Goal: Entertainment & Leisure: Consume media (video, audio)

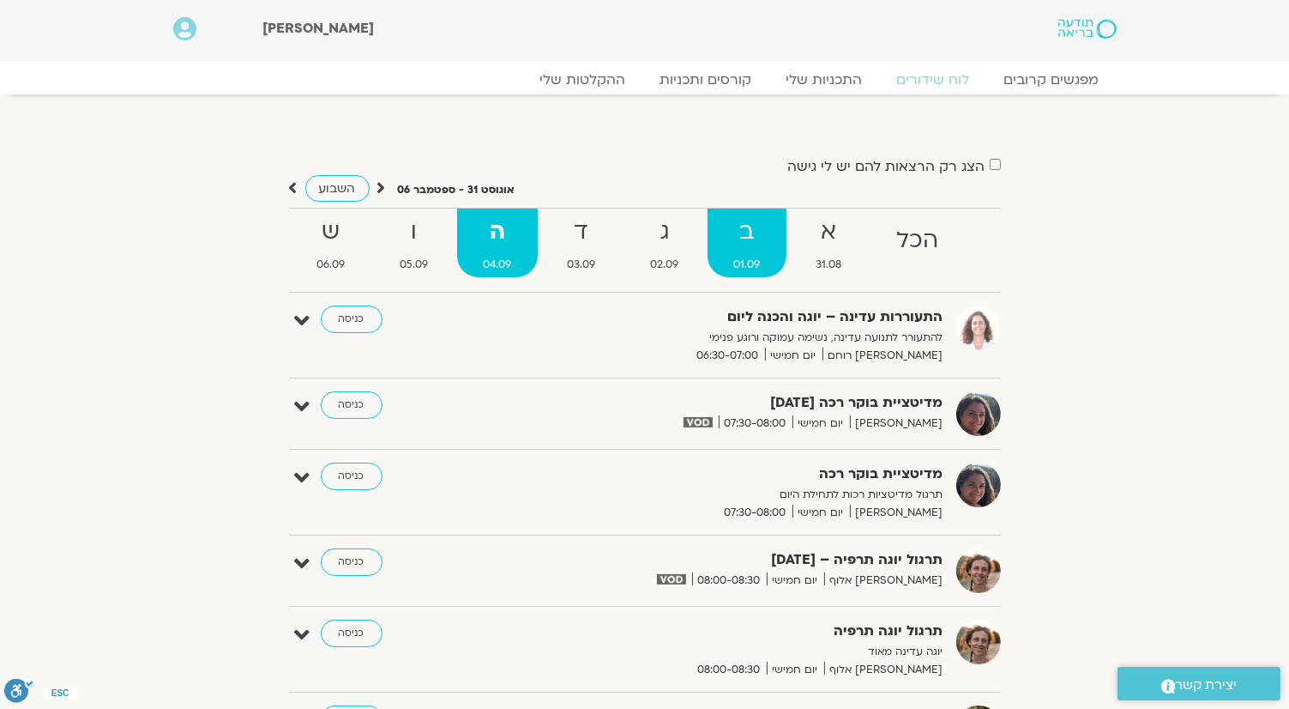
click at [727, 233] on strong "ב" at bounding box center [747, 232] width 78 height 39
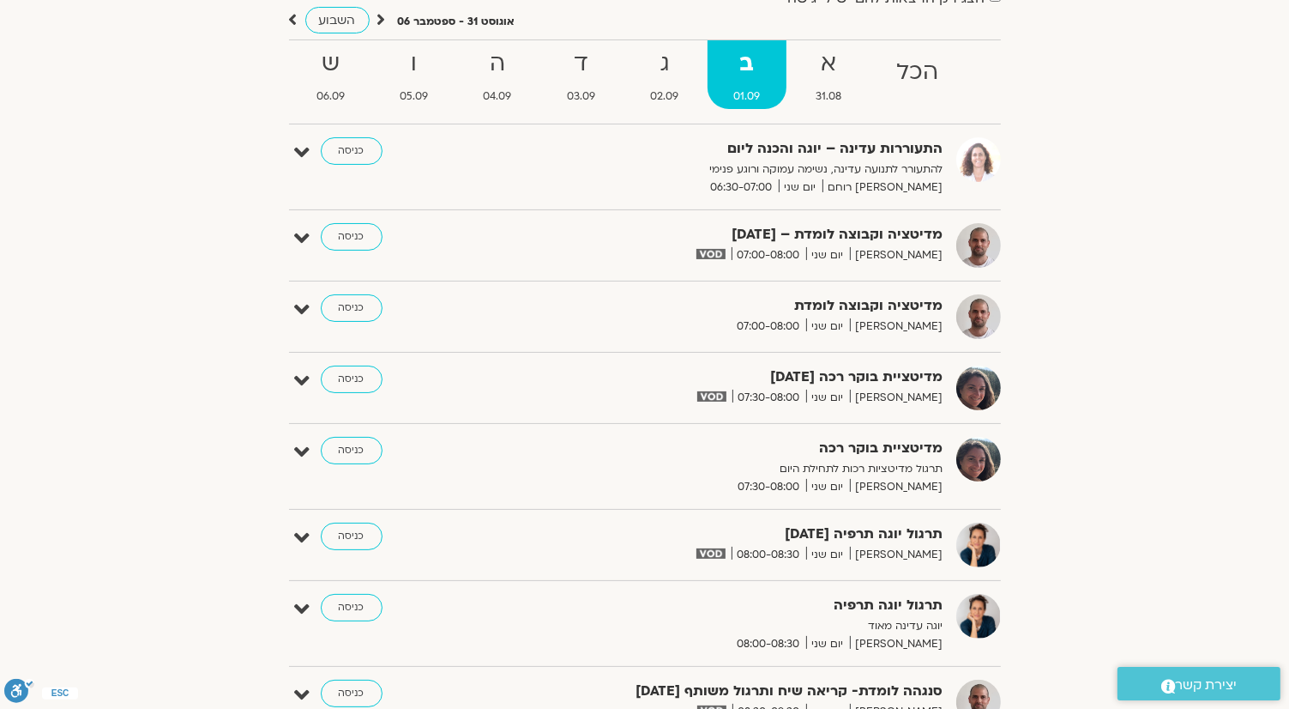
scroll to position [172, 0]
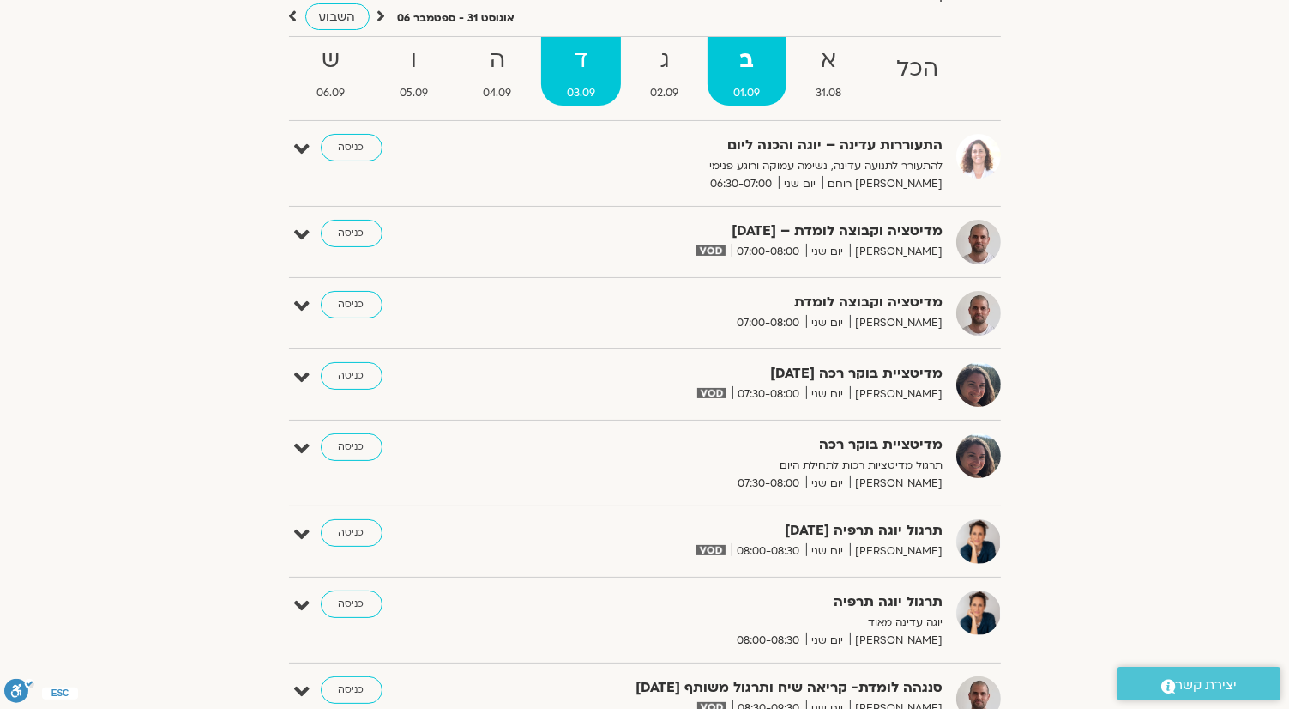
click at [597, 73] on strong "ד" at bounding box center [581, 60] width 80 height 39
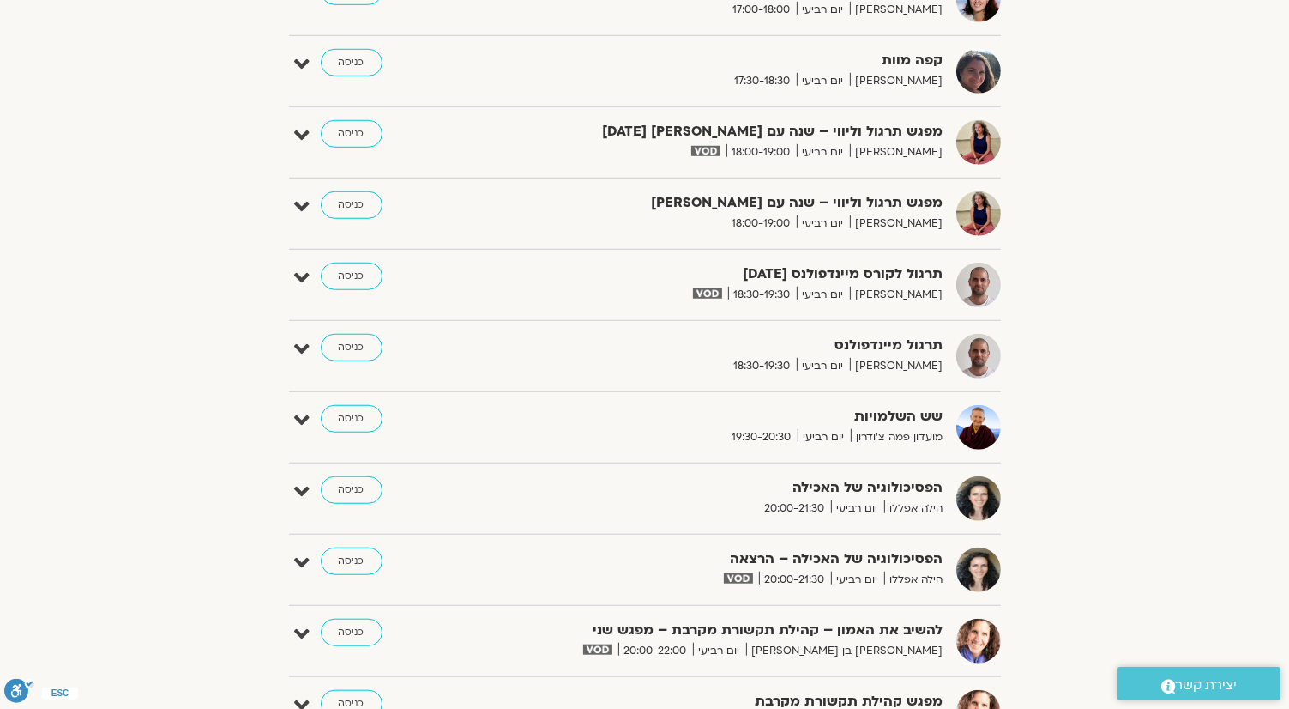
scroll to position [1287, 0]
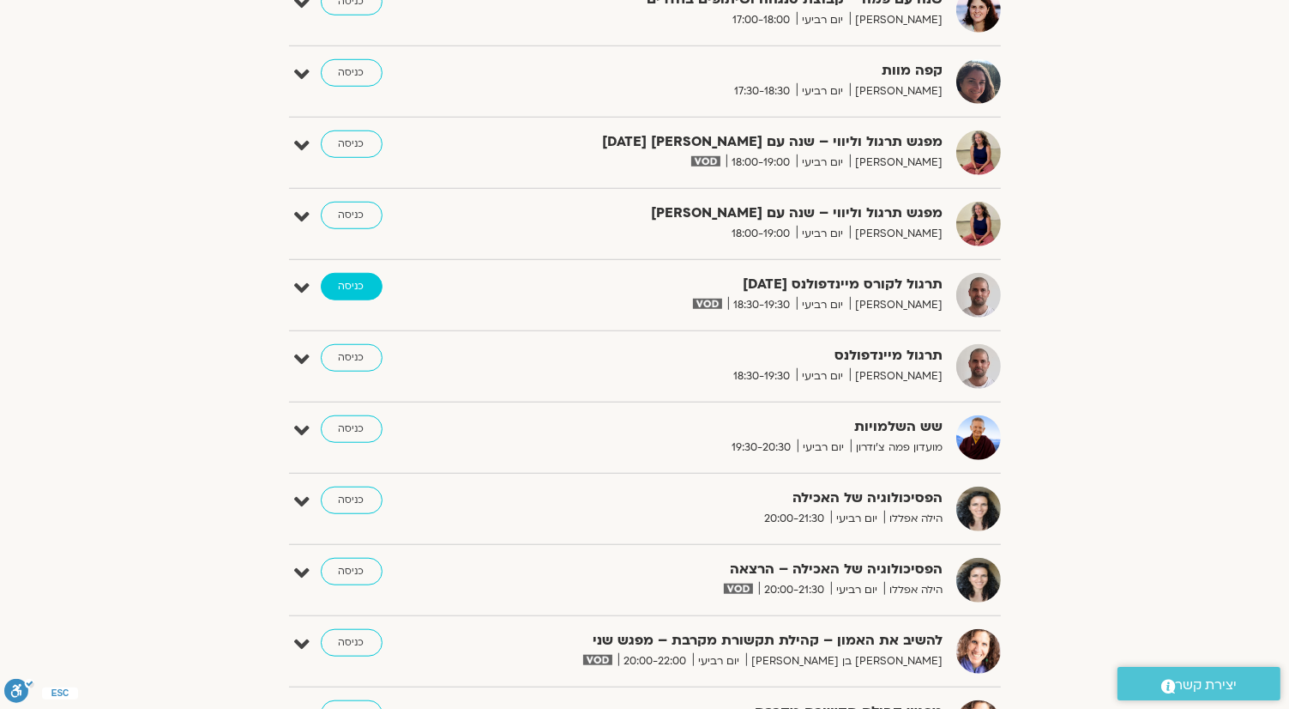
click at [338, 281] on link "כניסה" at bounding box center [352, 286] width 62 height 27
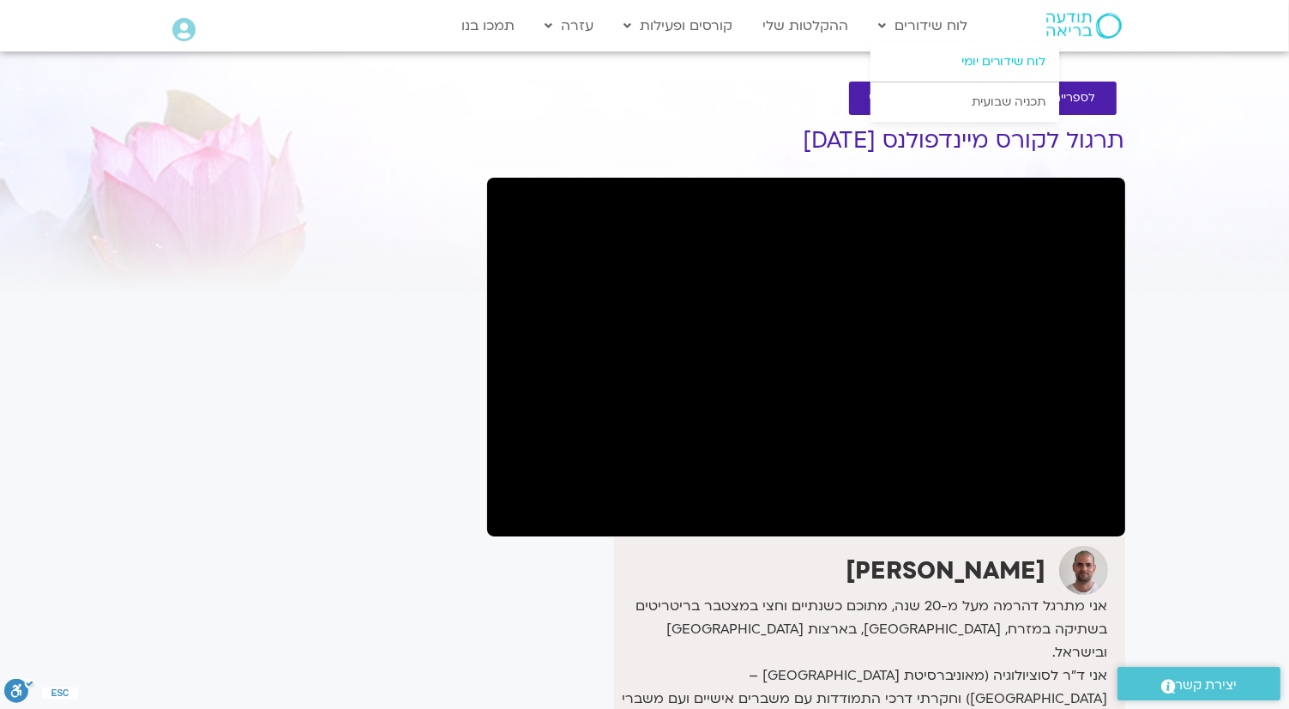
click at [974, 61] on link "לוח שידורים יומי" at bounding box center [965, 61] width 189 height 39
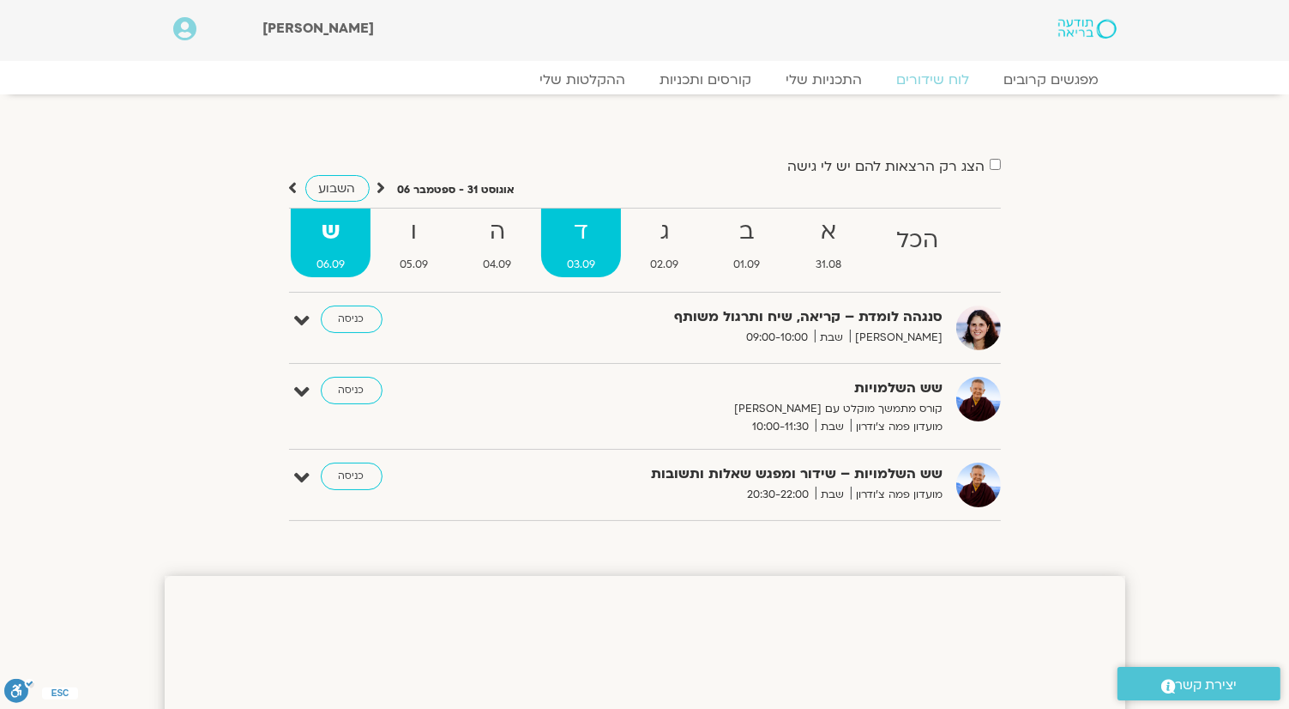
click at [600, 237] on strong "ד" at bounding box center [581, 232] width 80 height 39
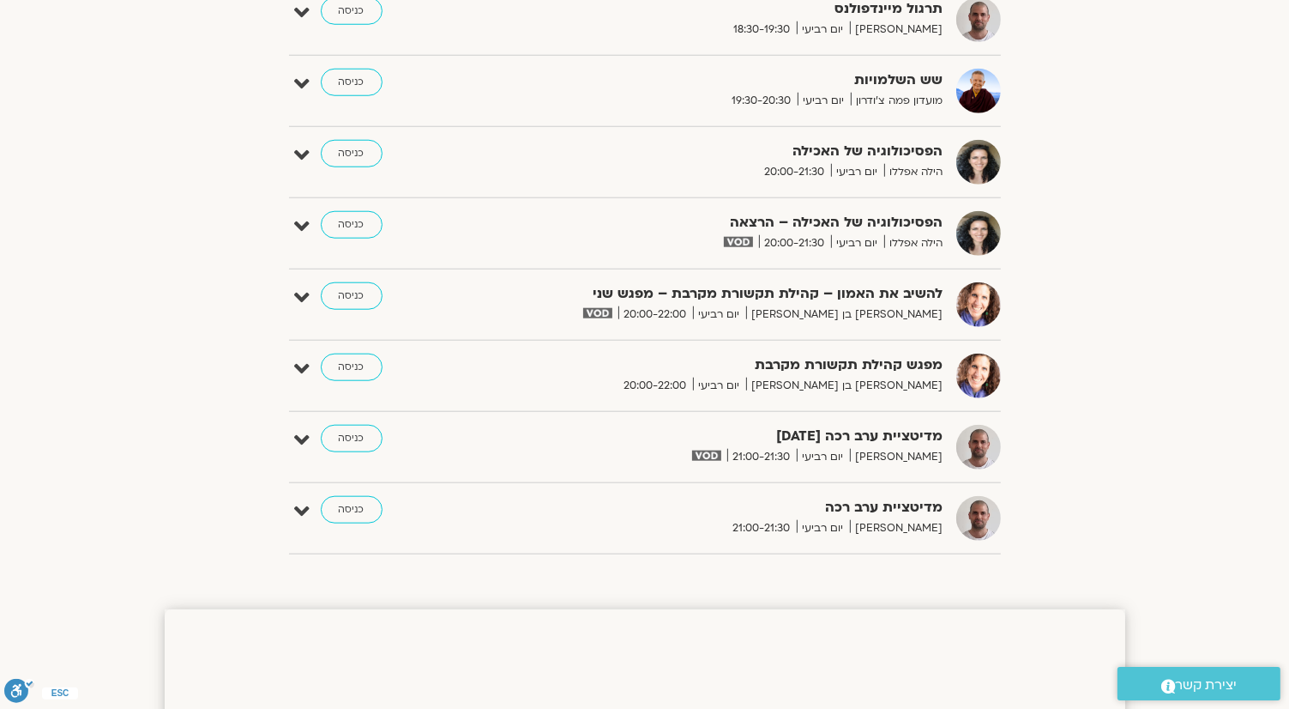
scroll to position [1630, 0]
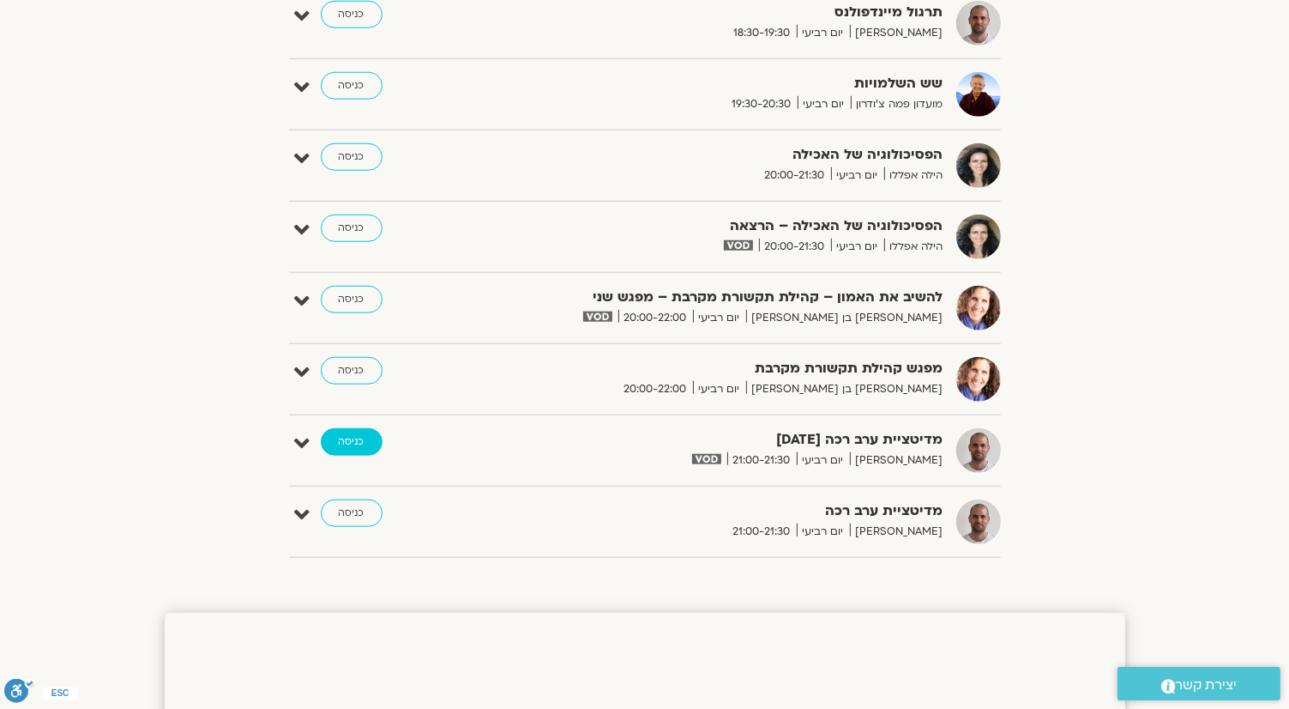
click at [341, 429] on link "כניסה" at bounding box center [352, 441] width 62 height 27
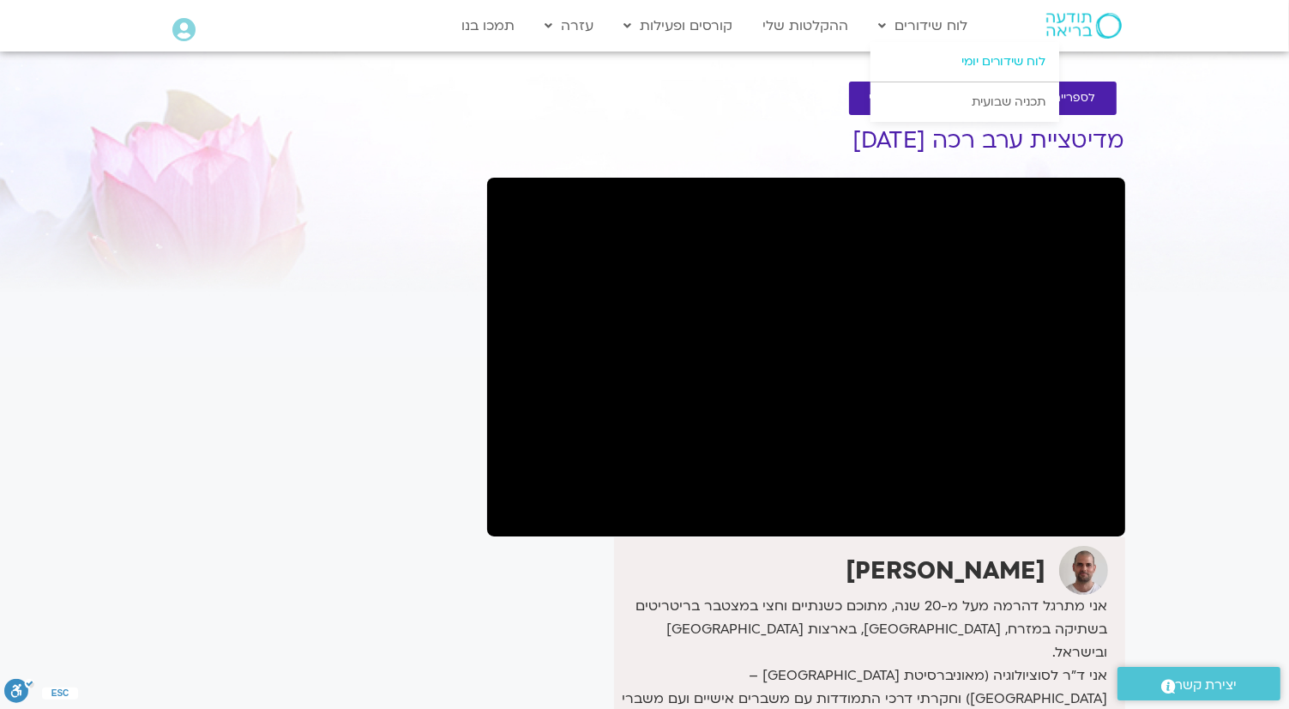
click at [952, 54] on link "לוח שידורים יומי" at bounding box center [965, 61] width 189 height 39
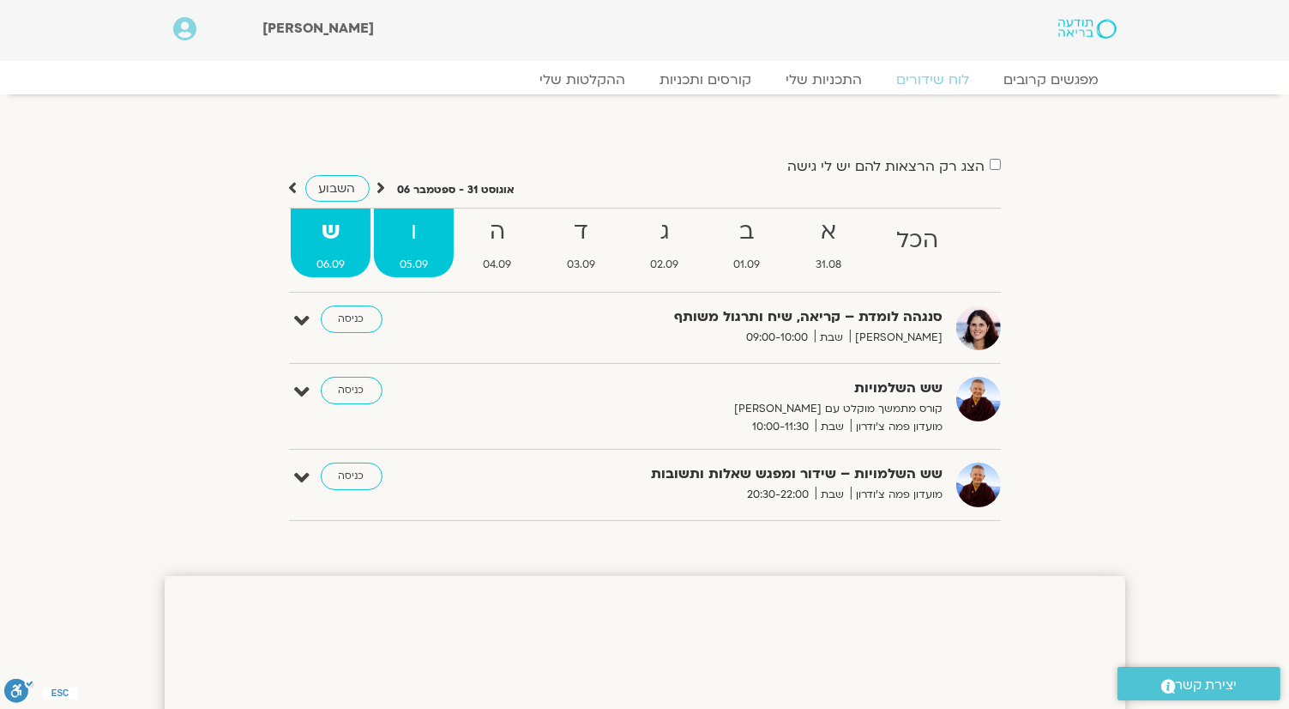
click at [403, 232] on strong "ו" at bounding box center [414, 232] width 80 height 39
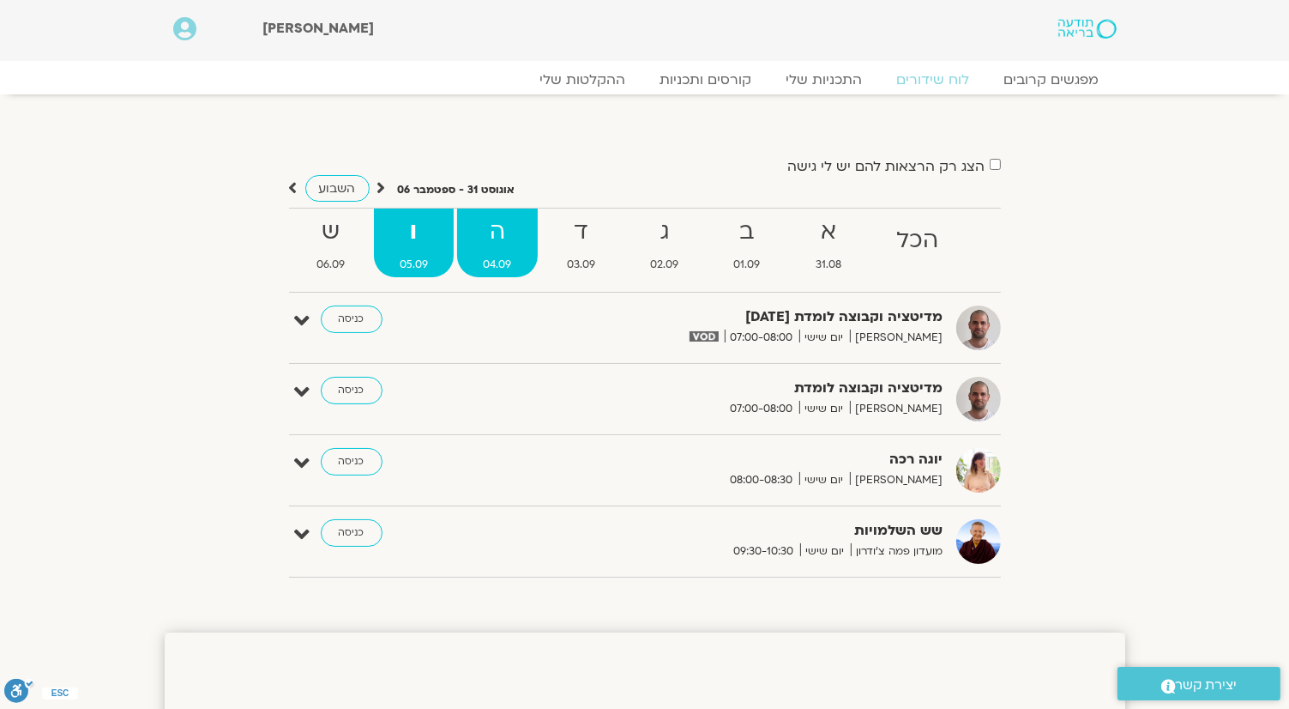
click at [508, 236] on strong "ה" at bounding box center [497, 232] width 80 height 39
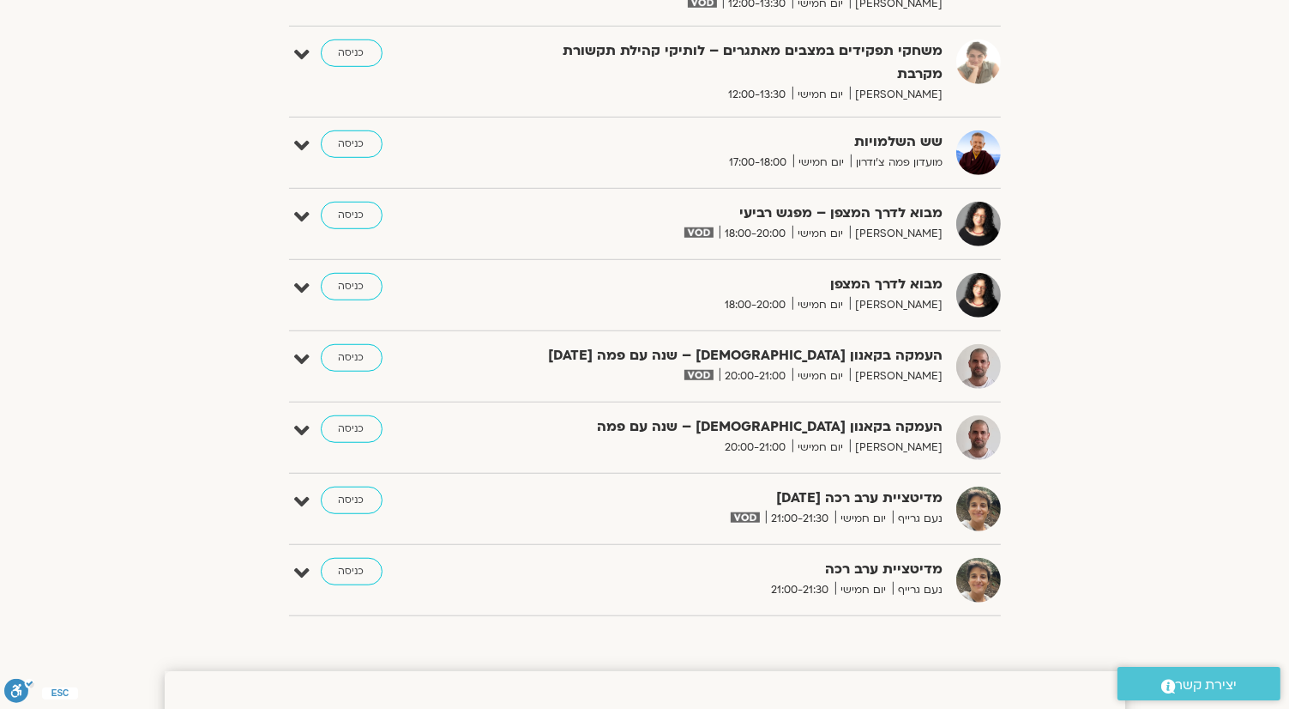
scroll to position [1287, 0]
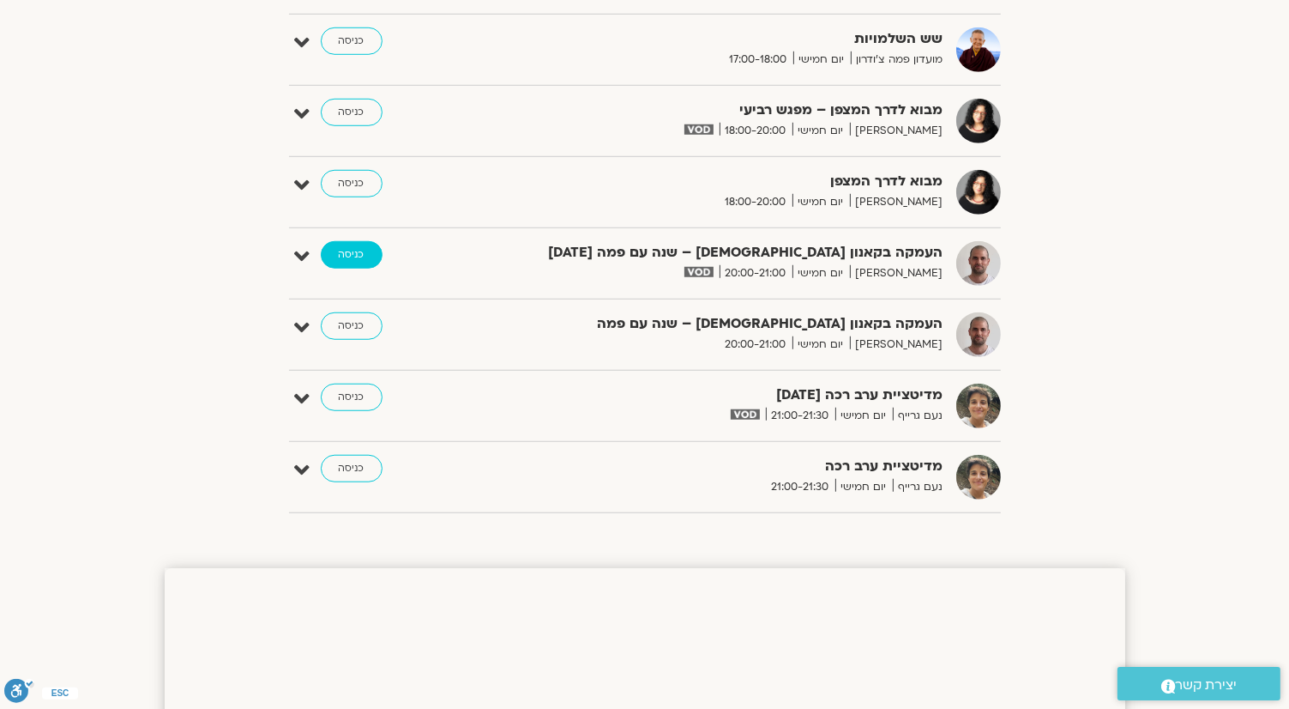
click at [352, 247] on link "כניסה" at bounding box center [352, 254] width 62 height 27
